Goal: Information Seeking & Learning: Compare options

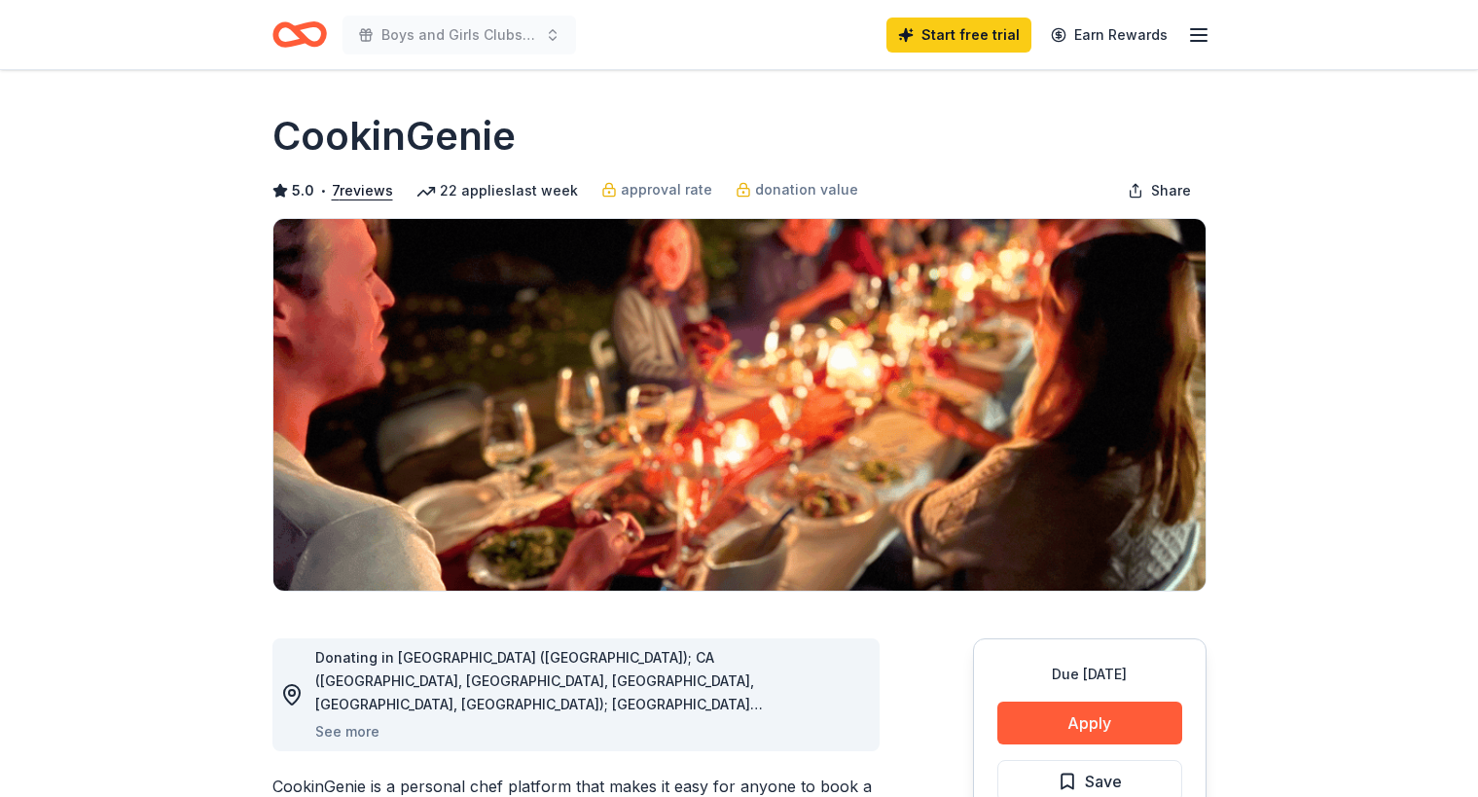
scroll to position [195, 0]
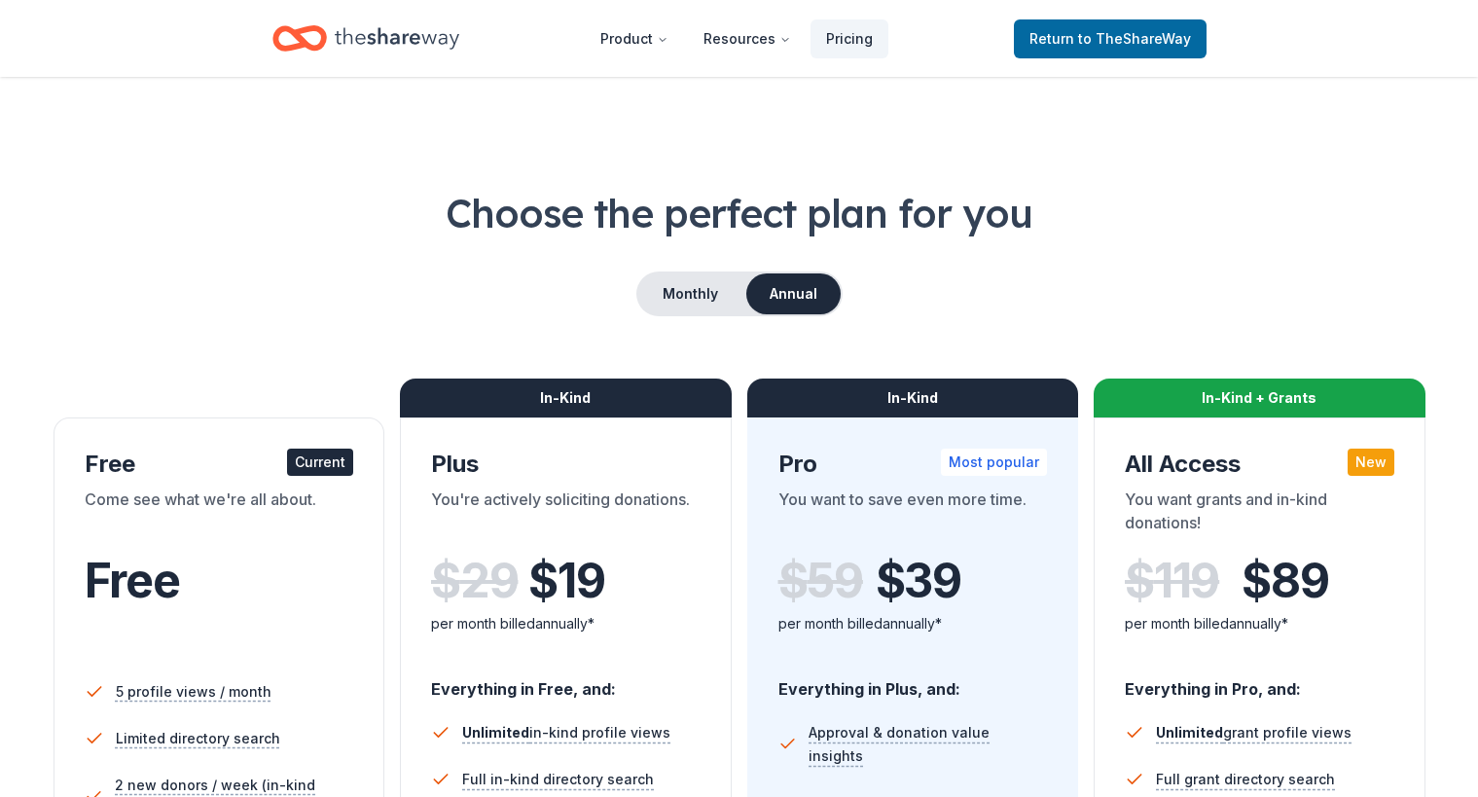
scroll to position [97, 0]
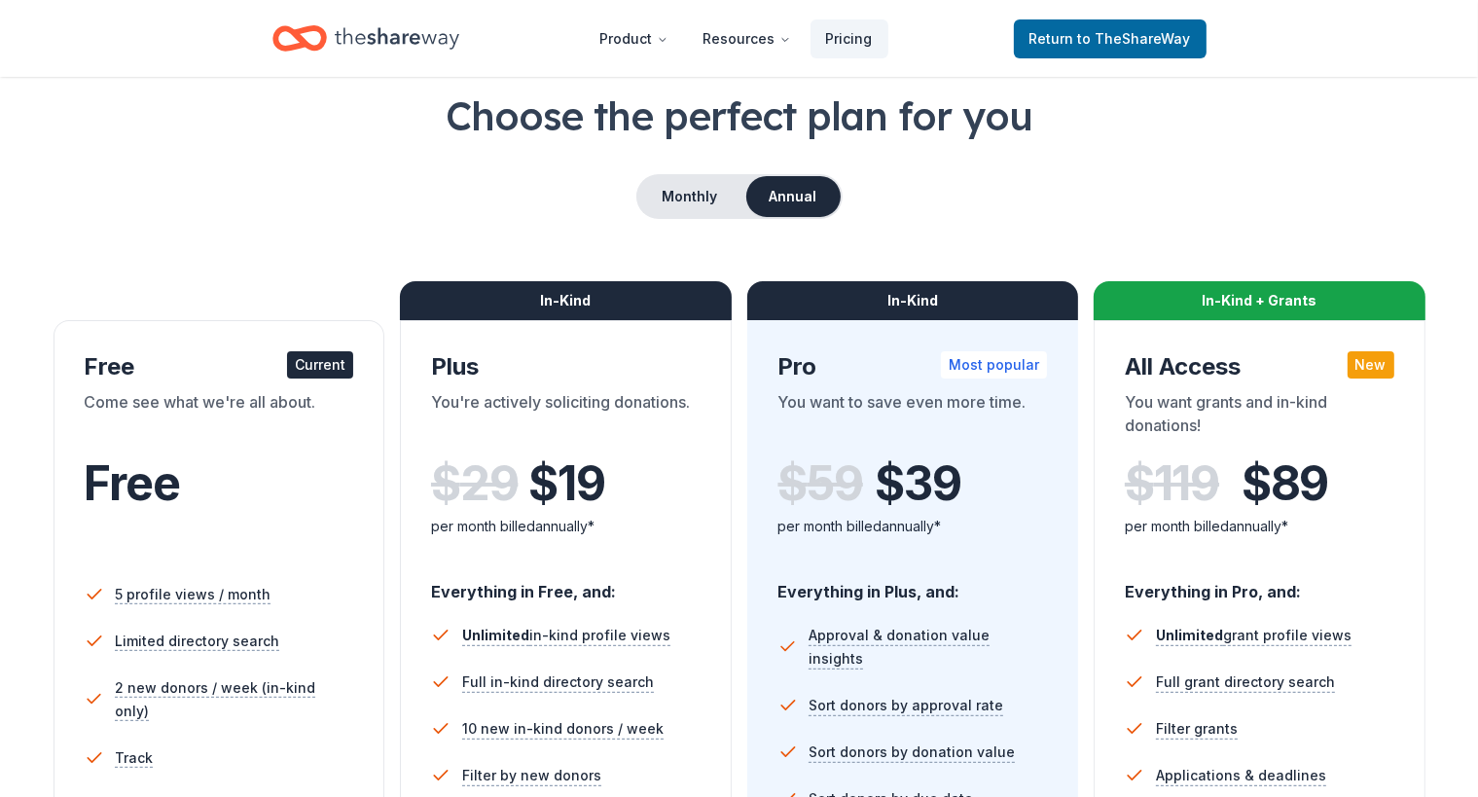
click at [339, 369] on div "Current" at bounding box center [320, 364] width 66 height 27
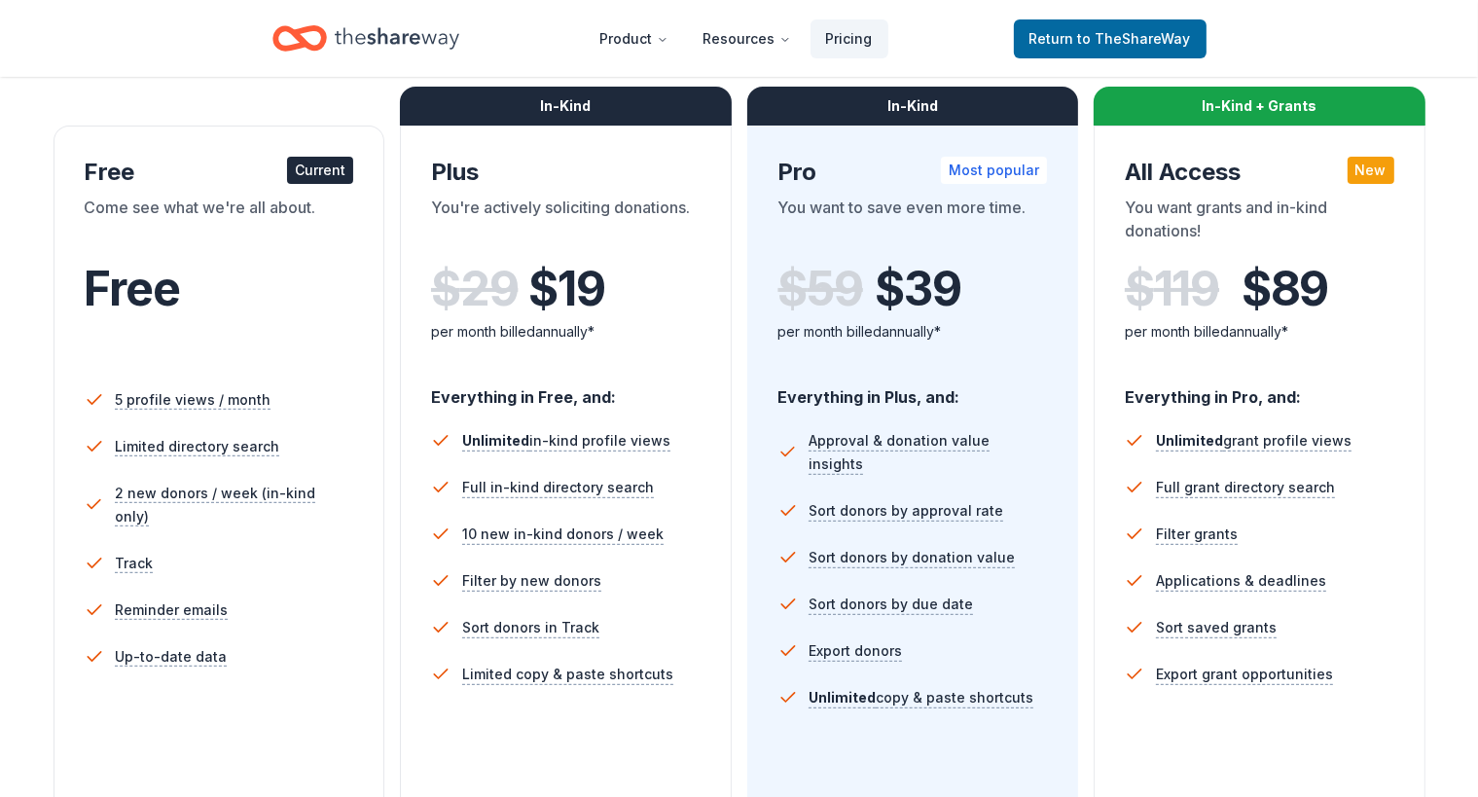
scroll to position [389, 0]
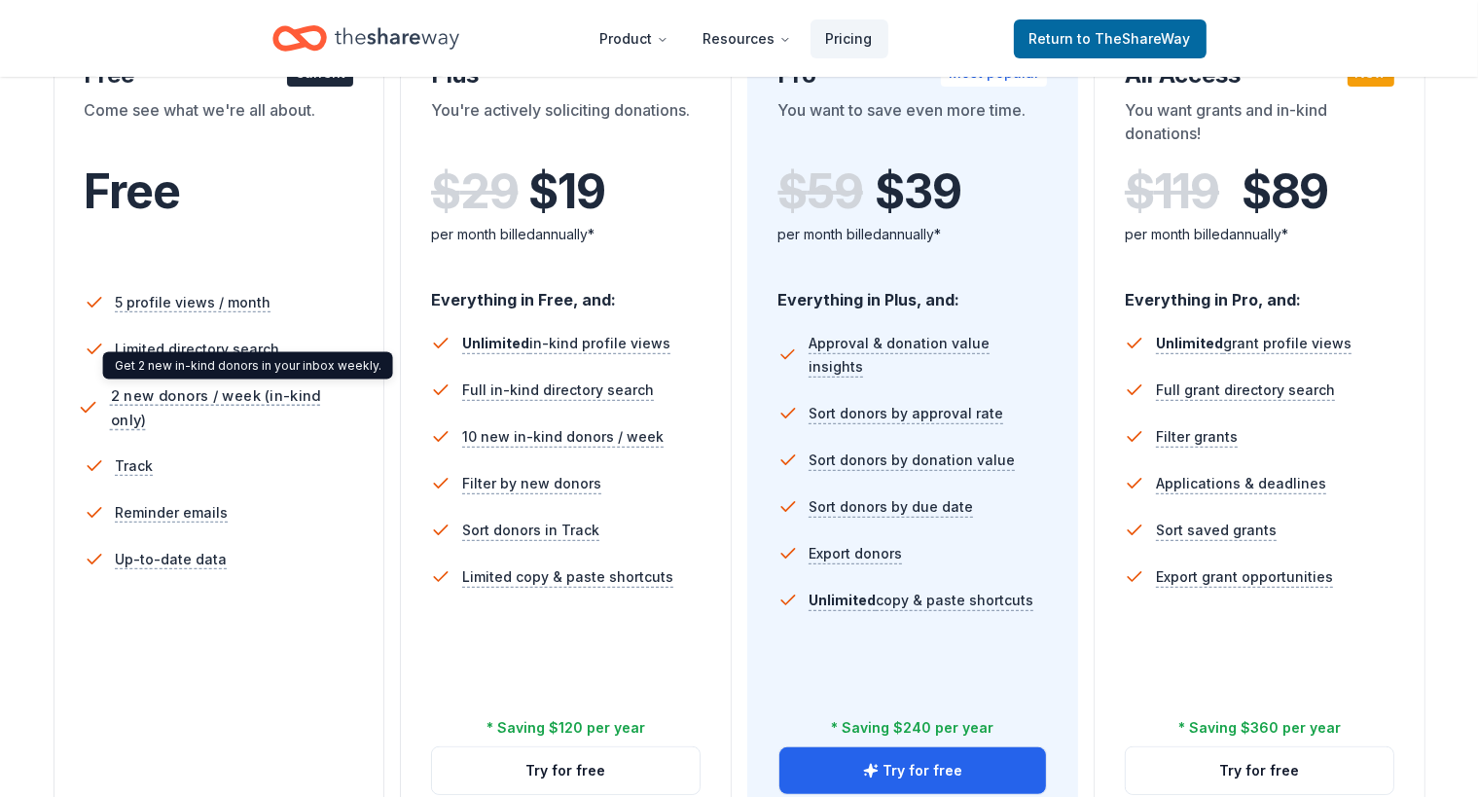
click at [291, 399] on span "2 new donors / week (in-kind only)" at bounding box center [235, 407] width 250 height 49
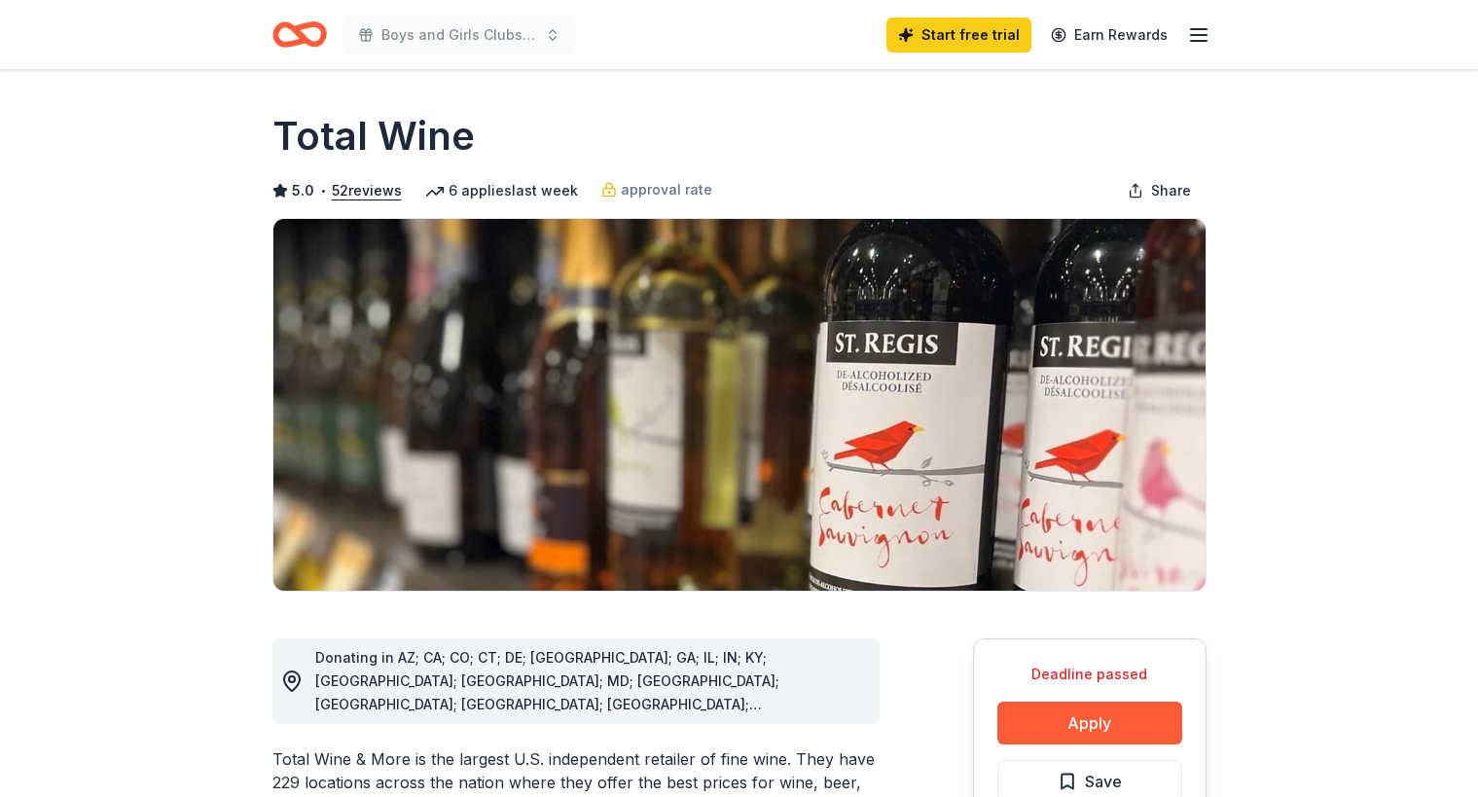
scroll to position [292, 0]
